Goal: Use online tool/utility

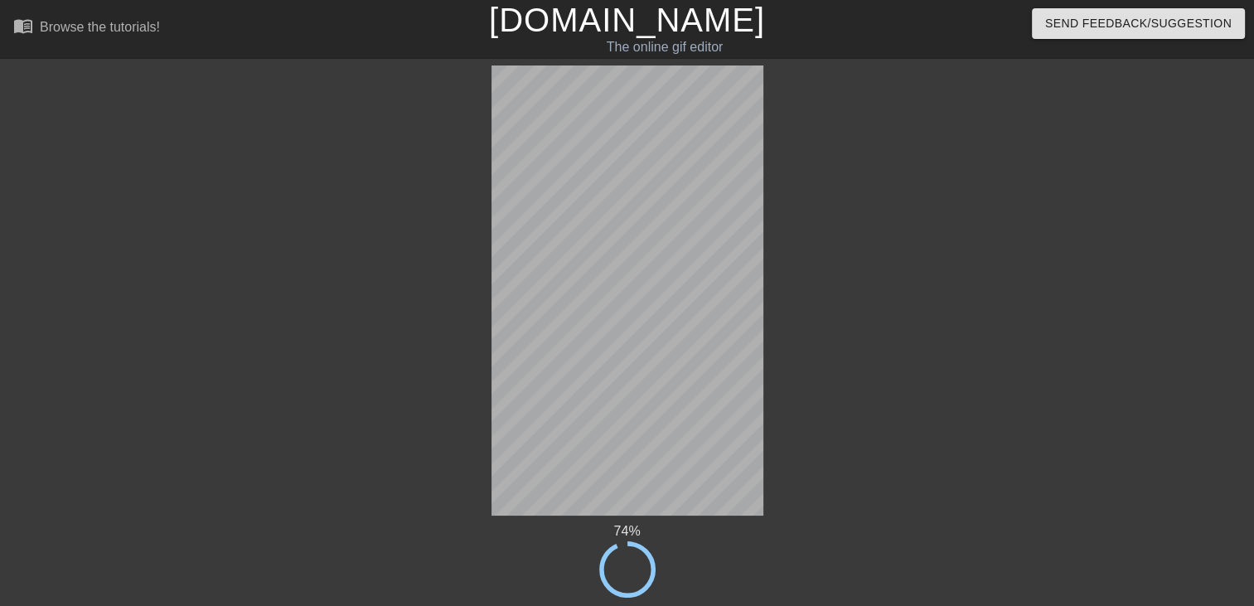
click at [868, 483] on div "74 % done Generating Gif done Saving to GfyCat done Processing on GfyCat title …" at bounding box center [627, 356] width 1254 height 583
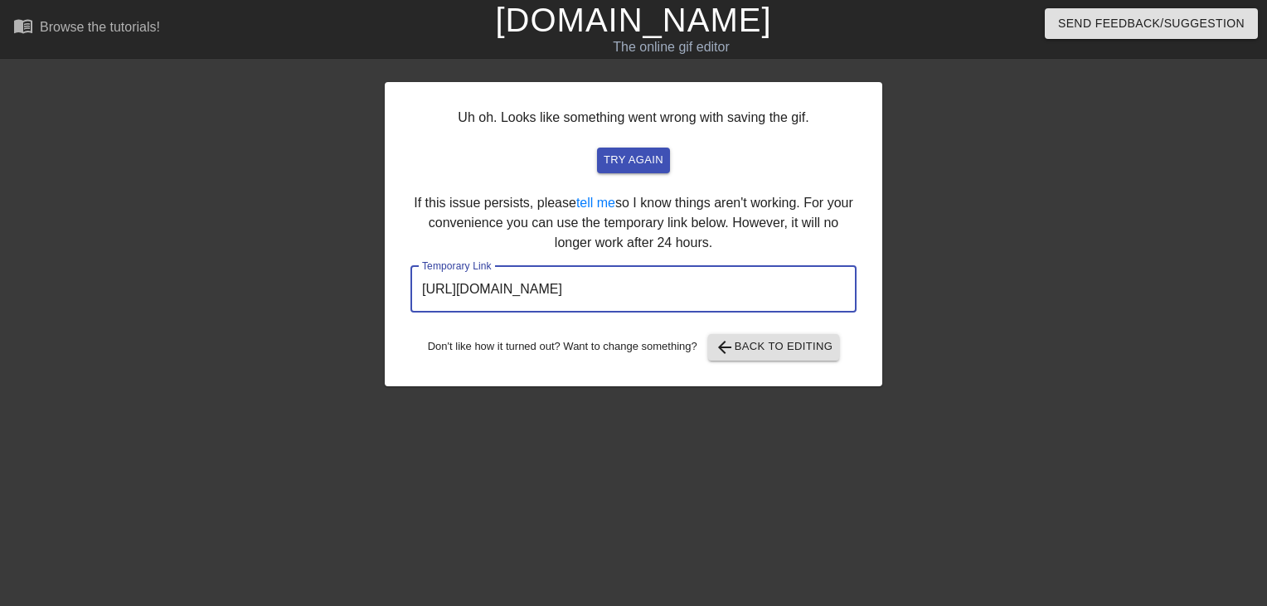
drag, startPoint x: 797, startPoint y: 297, endPoint x: -3, endPoint y: 305, distance: 800.1
click at [0, 305] on html "menu_book Browse the tutorials! Gifntext.com The online gif editor Send Feedbac…" at bounding box center [633, 285] width 1267 height 570
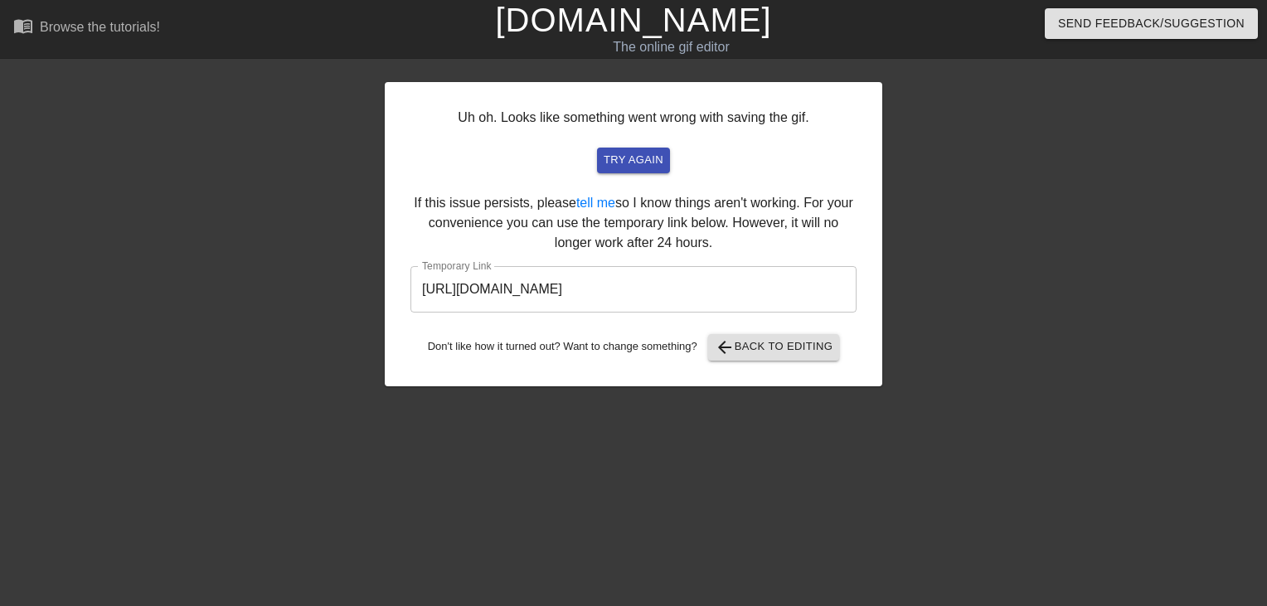
click at [667, 10] on link "[DOMAIN_NAME]" at bounding box center [633, 20] width 276 height 36
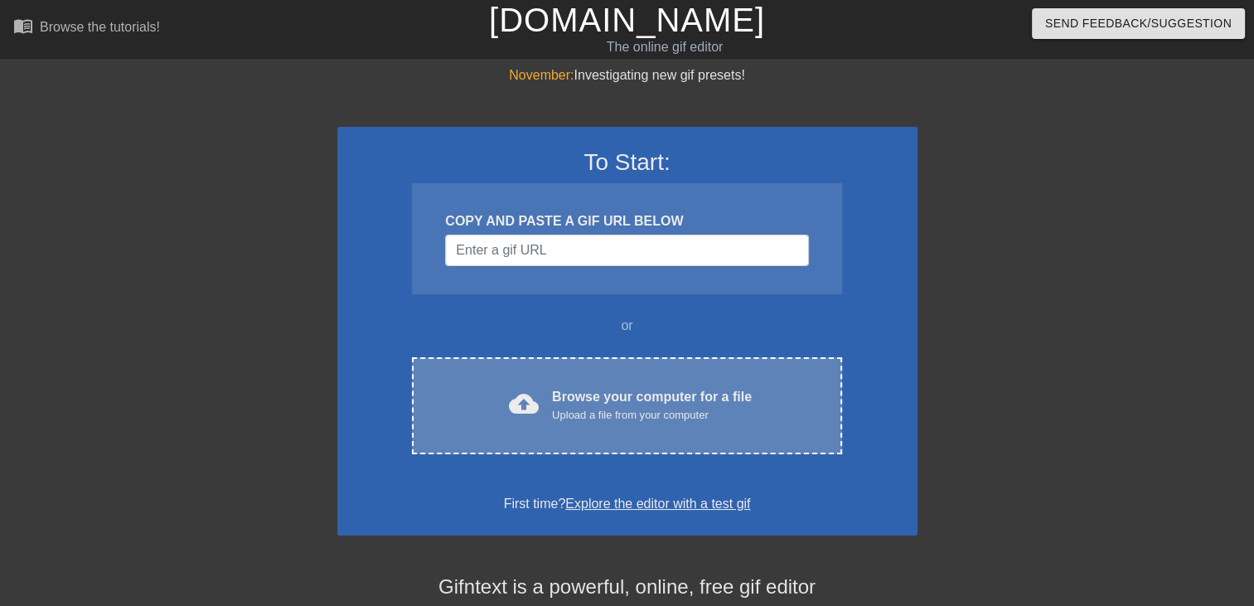
click at [592, 416] on div "Upload a file from your computer" at bounding box center [652, 415] width 200 height 17
click at [650, 381] on div "cloud_upload Browse your computer for a file Upload a file from your computer C…" at bounding box center [626, 405] width 429 height 97
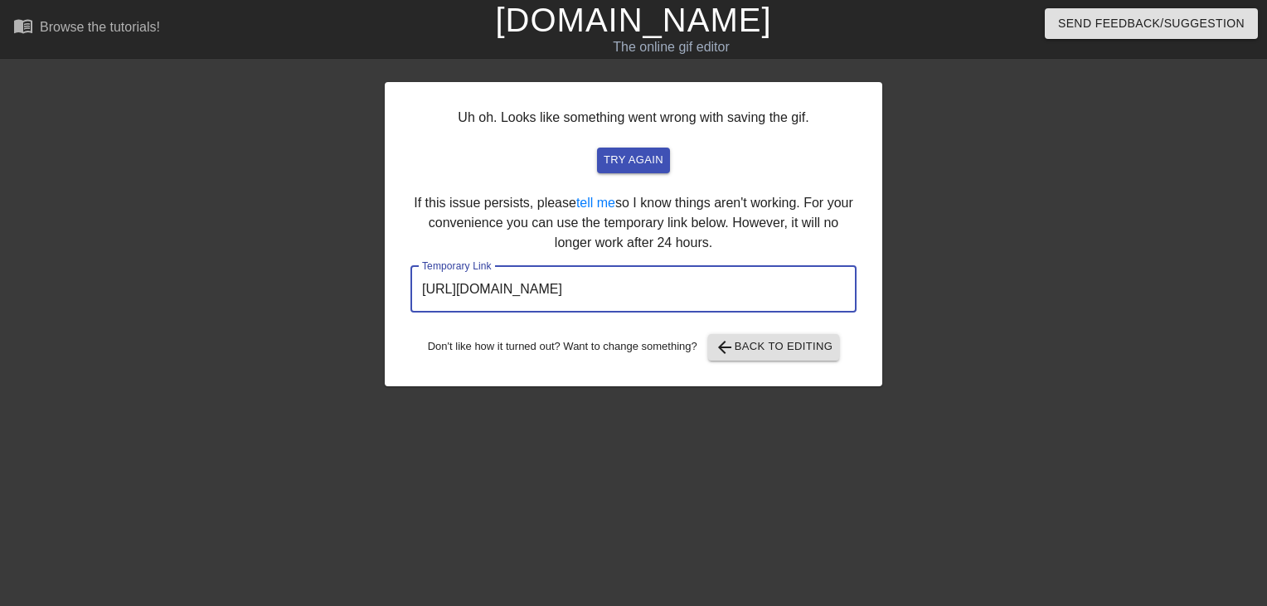
drag, startPoint x: 800, startPoint y: 280, endPoint x: 123, endPoint y: 335, distance: 679.6
click at [167, 335] on div "Uh oh. Looks like something went wrong with saving the gif. try again If this i…" at bounding box center [633, 313] width 1267 height 497
click at [707, 13] on link "[DOMAIN_NAME]" at bounding box center [633, 20] width 276 height 36
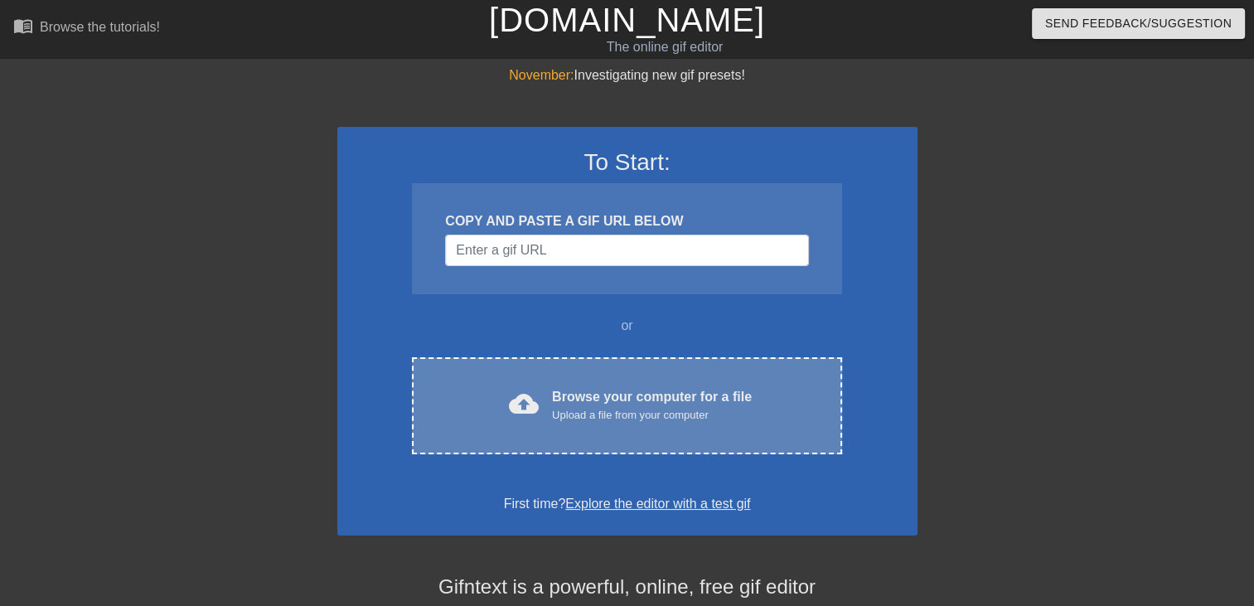
click at [668, 419] on div "Upload a file from your computer" at bounding box center [652, 415] width 200 height 17
